Goal: Task Accomplishment & Management: Use online tool/utility

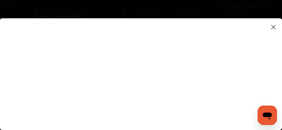
click at [274, 28] on img at bounding box center [273, 27] width 7 height 8
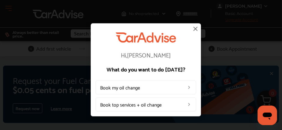
click at [198, 30] on img at bounding box center [195, 28] width 7 height 7
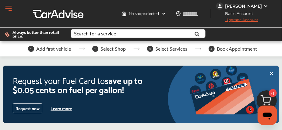
click at [272, 75] on icon at bounding box center [272, 73] width 2 height 2
